Goal: Information Seeking & Learning: Learn about a topic

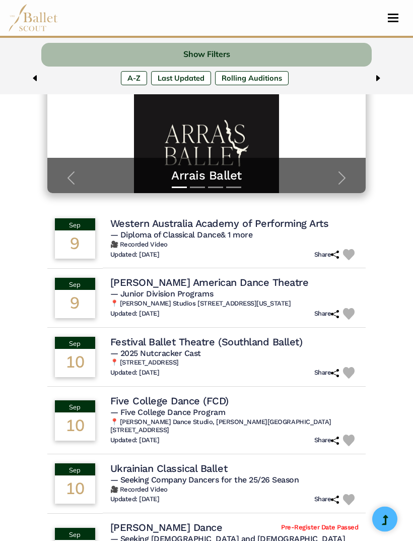
scroll to position [105, 0]
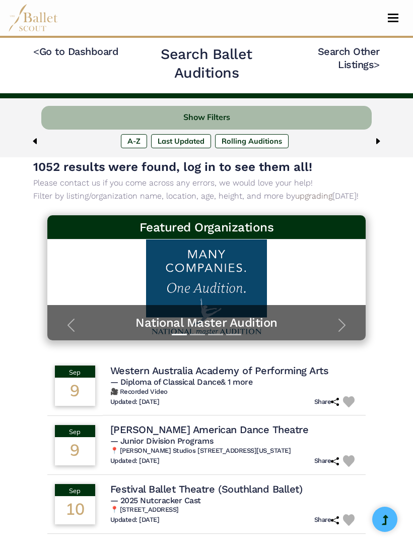
click at [316, 118] on button "Show Filters" at bounding box center [206, 118] width 331 height 24
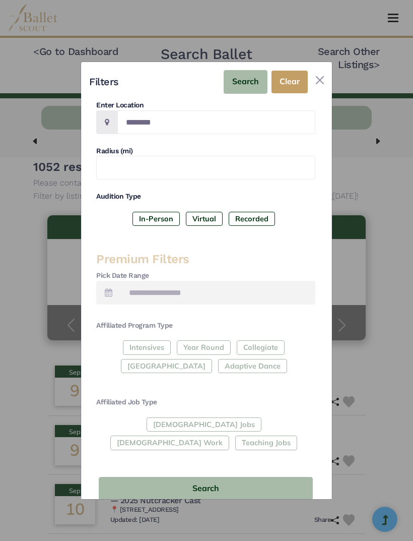
scroll to position [76, 0]
click at [155, 418] on div "Full-Time Jobs Gig Work Teaching Jobs" at bounding box center [205, 436] width 219 height 37
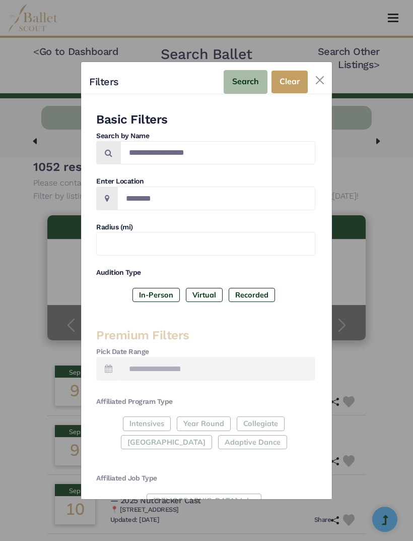
scroll to position [0, 0]
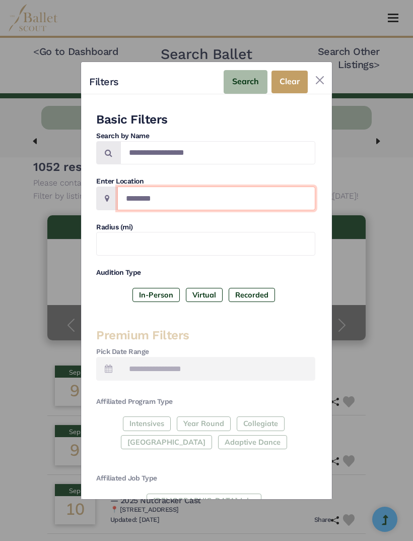
click at [277, 187] on input "Location" at bounding box center [216, 199] width 198 height 24
type input "******"
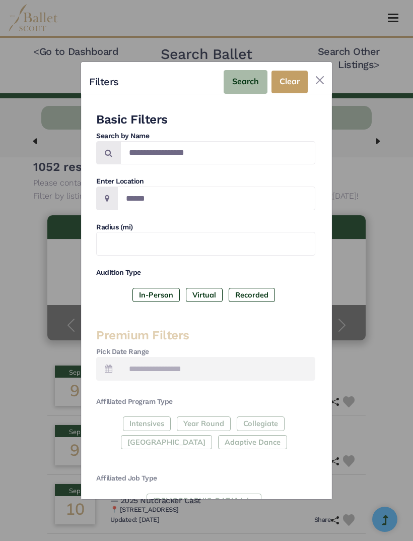
click at [257, 70] on button "Search" at bounding box center [246, 82] width 44 height 24
click at [320, 72] on button "Close" at bounding box center [320, 80] width 16 height 16
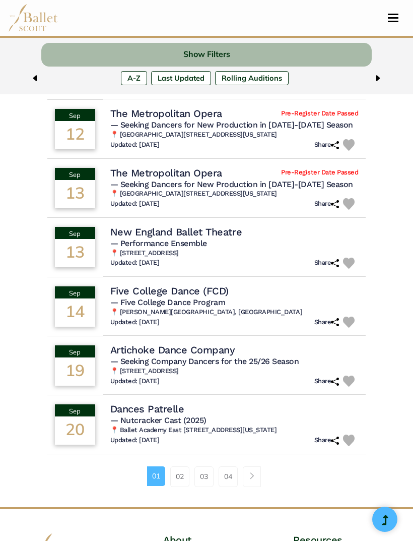
scroll to position [459, 0]
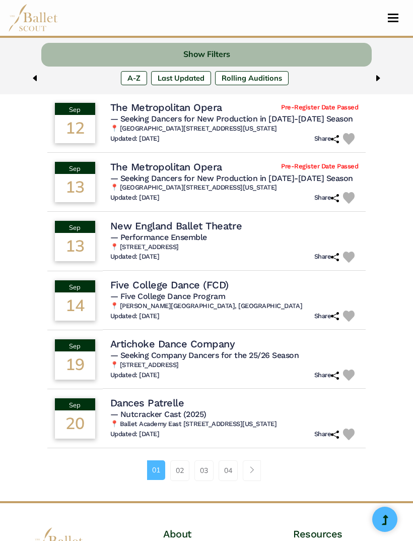
click at [178, 460] on link "02" at bounding box center [179, 470] width 19 height 20
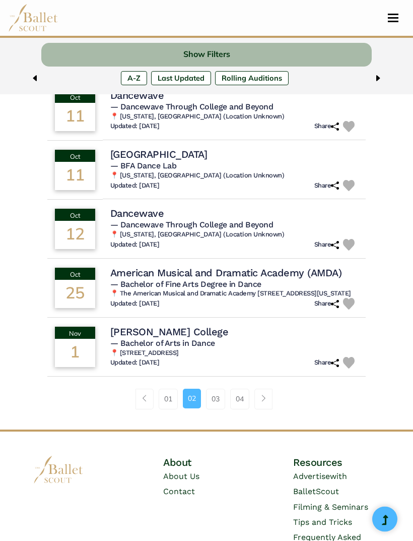
scroll to position [512, 0]
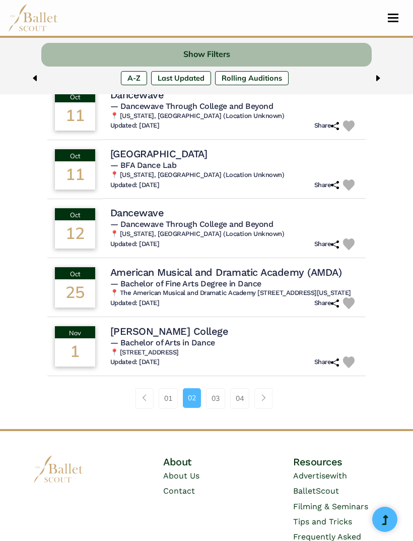
click at [218, 405] on link "03" at bounding box center [215, 398] width 19 height 20
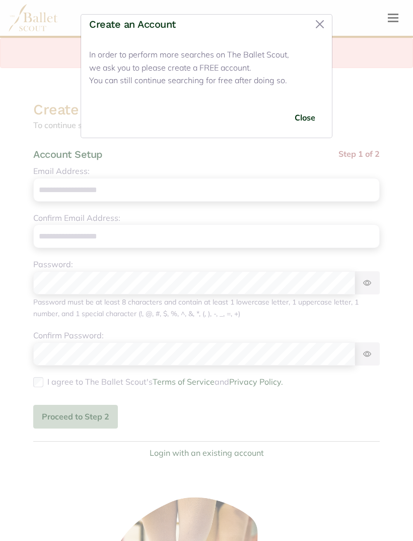
click at [328, 21] on button "Close" at bounding box center [320, 24] width 16 height 16
